Goal: Task Accomplishment & Management: Manage account settings

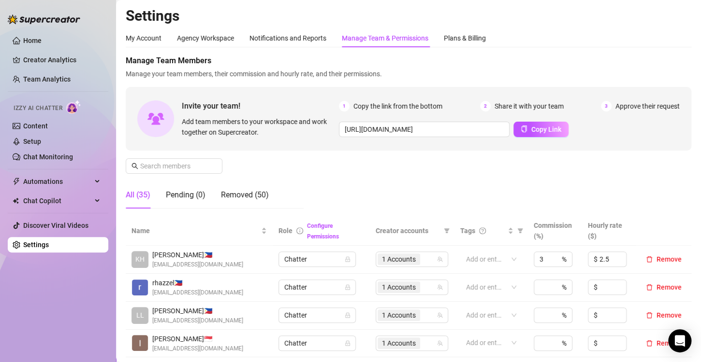
scroll to position [97, 0]
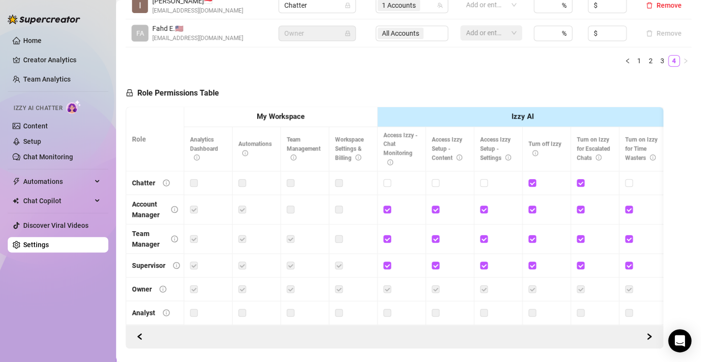
scroll to position [193, 0]
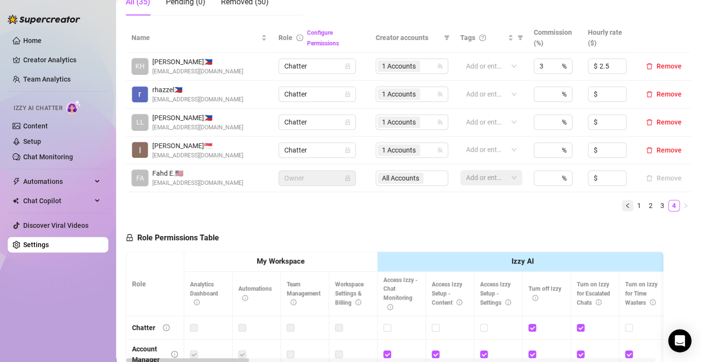
click at [624, 206] on icon "left" at bounding box center [627, 206] width 6 height 6
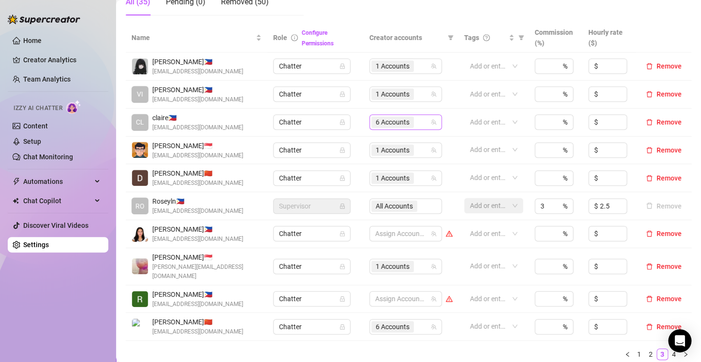
click at [381, 128] on div "6 Accounts" at bounding box center [393, 123] width 44 height 14
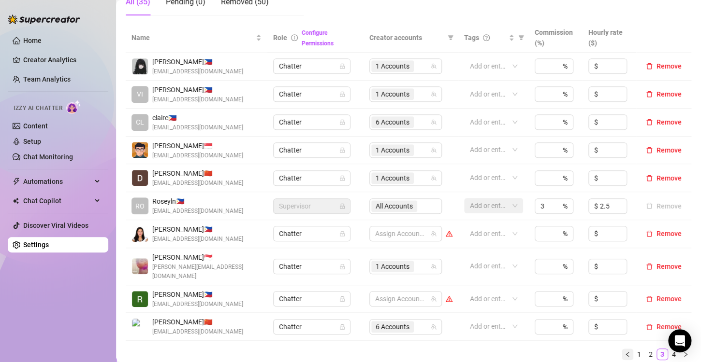
click at [624, 352] on icon "left" at bounding box center [627, 355] width 6 height 6
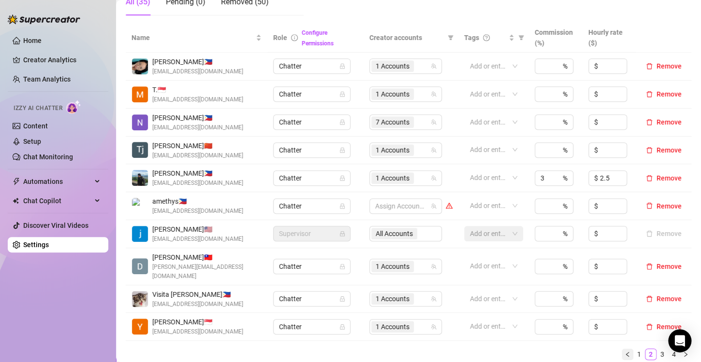
click at [622, 349] on button "button" at bounding box center [628, 355] width 12 height 12
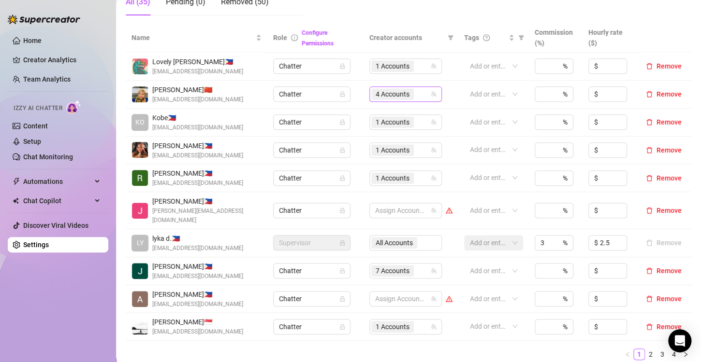
click at [378, 97] on span "4 Accounts" at bounding box center [393, 94] width 34 height 11
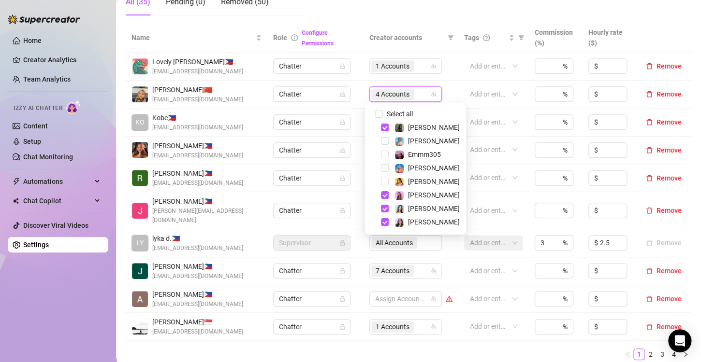
click at [351, 353] on div "Name Role Configure Permissions Creator accounts Tags Commission (%) Hourly rat…" at bounding box center [408, 195] width 565 height 345
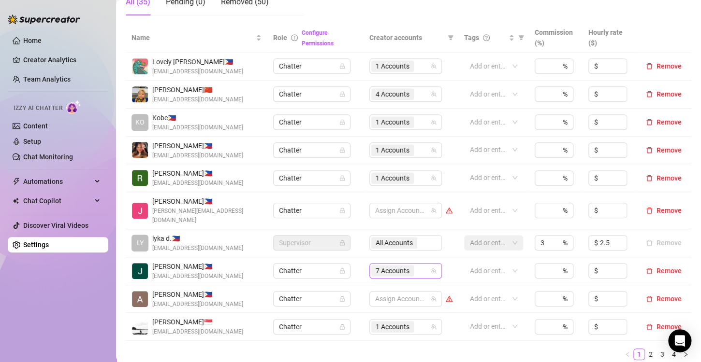
click at [378, 266] on span "7 Accounts" at bounding box center [393, 271] width 34 height 11
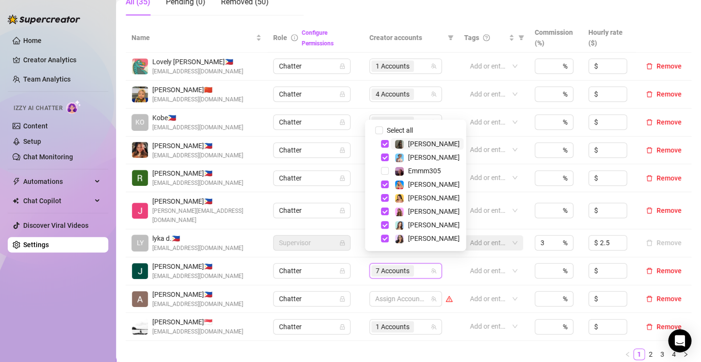
click at [354, 351] on div "Name Role Configure Permissions Creator accounts Tags Commission (%) Hourly rat…" at bounding box center [408, 195] width 565 height 345
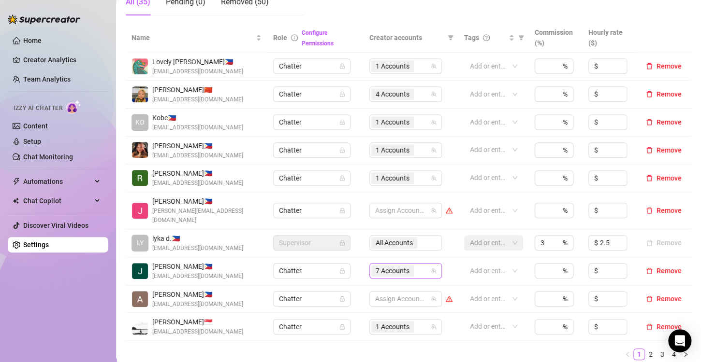
click at [397, 266] on span "7 Accounts" at bounding box center [393, 271] width 34 height 11
click at [364, 352] on div "Name Role Configure Permissions Creator accounts Tags Commission (%) Hourly rat…" at bounding box center [408, 195] width 565 height 345
